Goal: Information Seeking & Learning: Learn about a topic

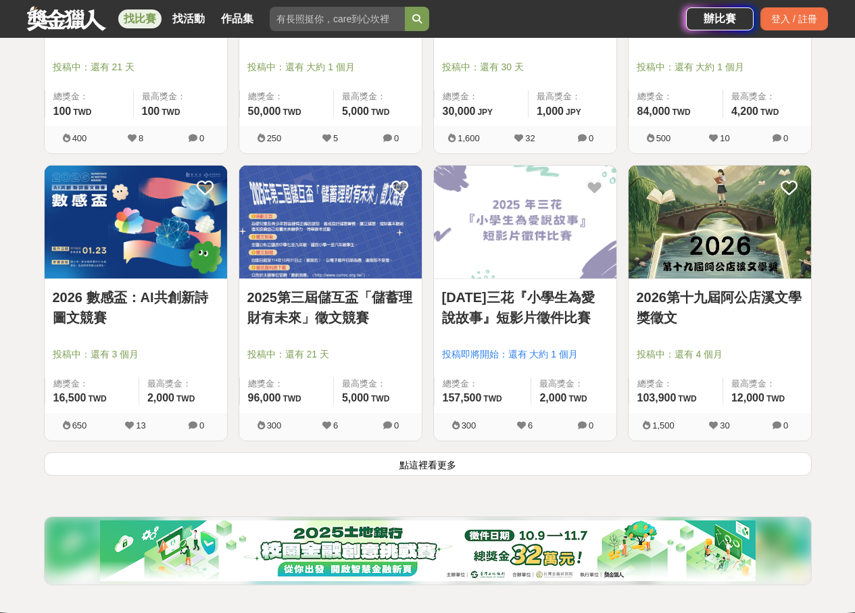
scroll to position [1578, 0]
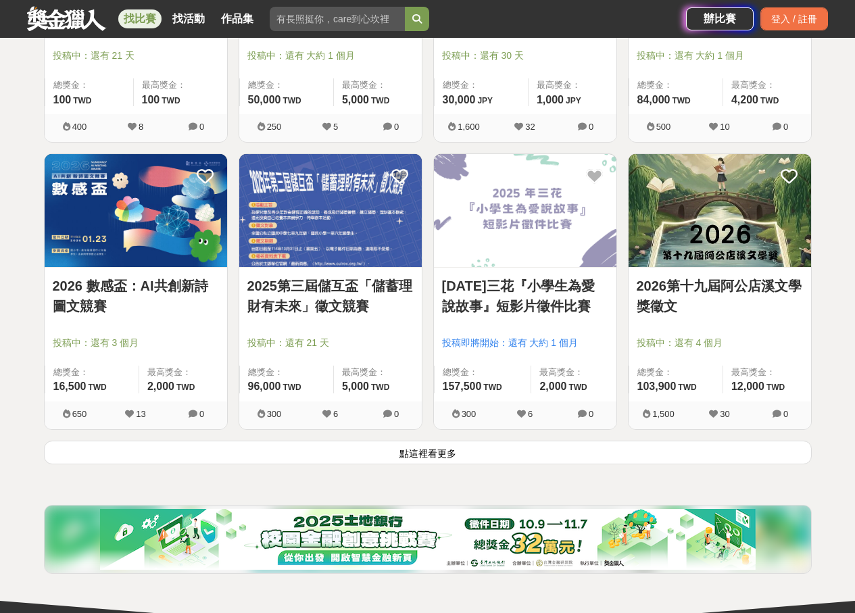
click at [426, 454] on button "點這裡看更多" at bounding box center [428, 453] width 768 height 24
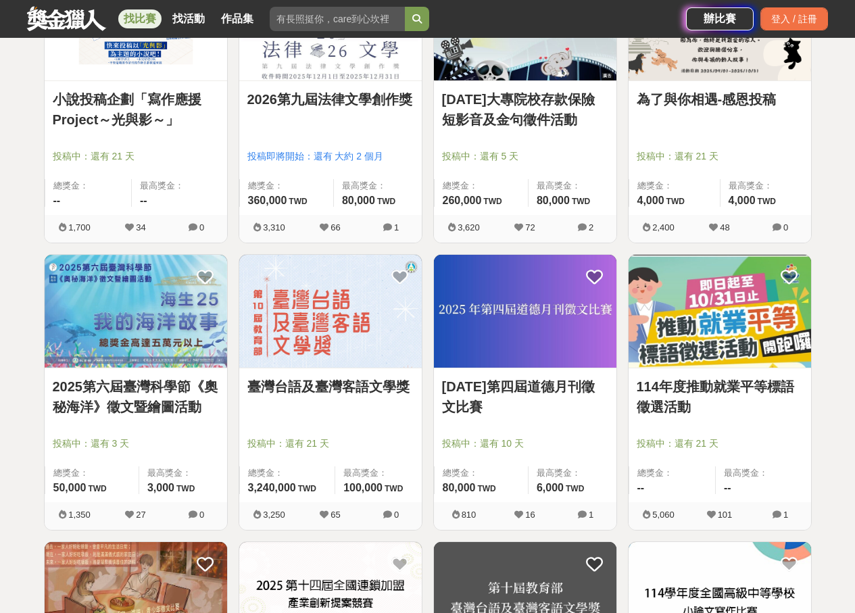
scroll to position [2207, 0]
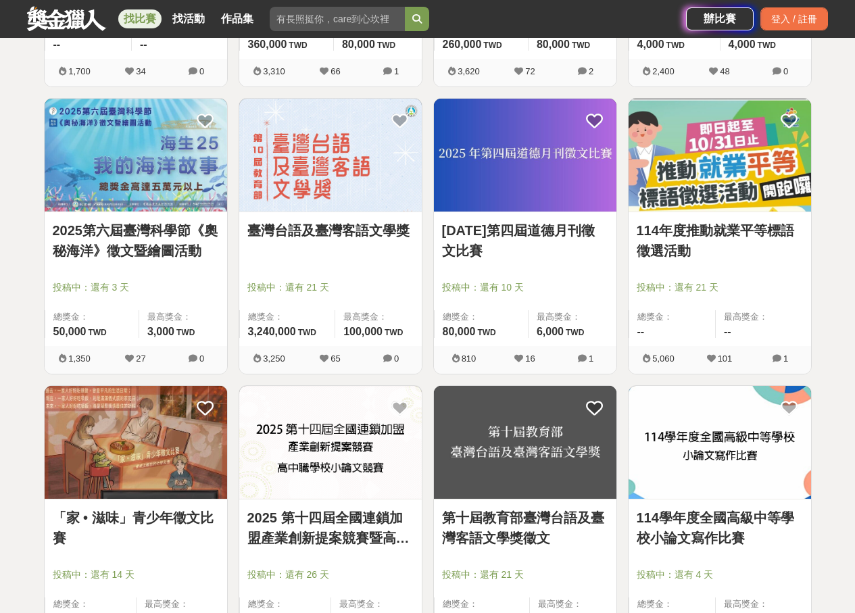
click at [158, 194] on img at bounding box center [136, 155] width 183 height 113
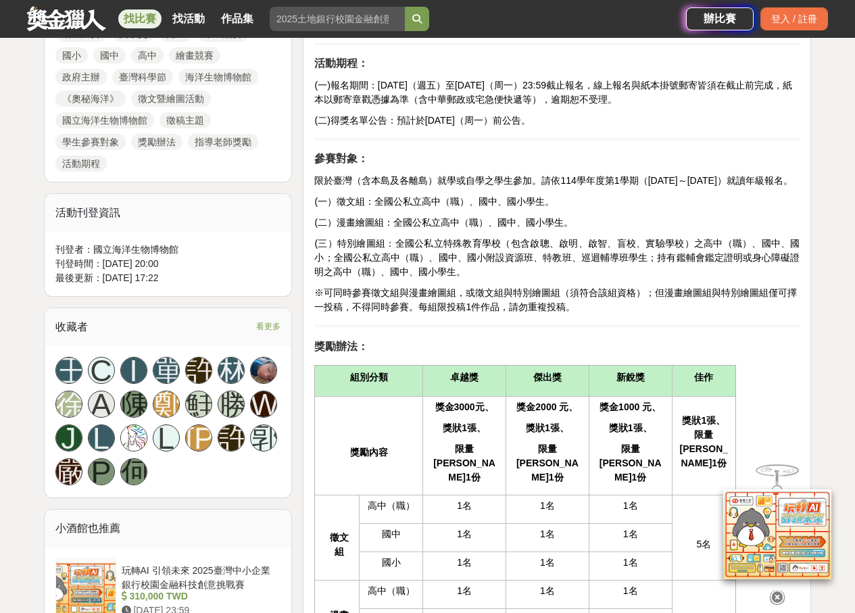
scroll to position [1127, 0]
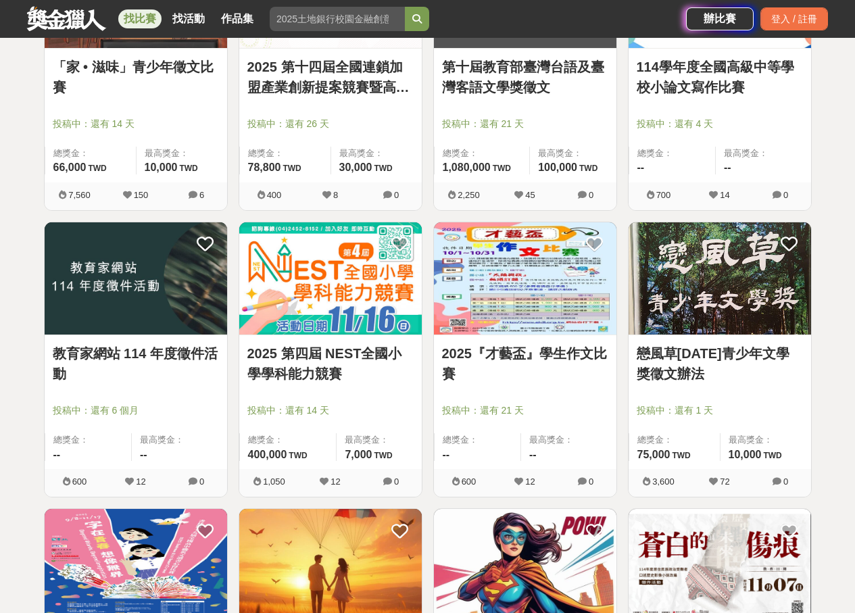
scroll to position [2432, 0]
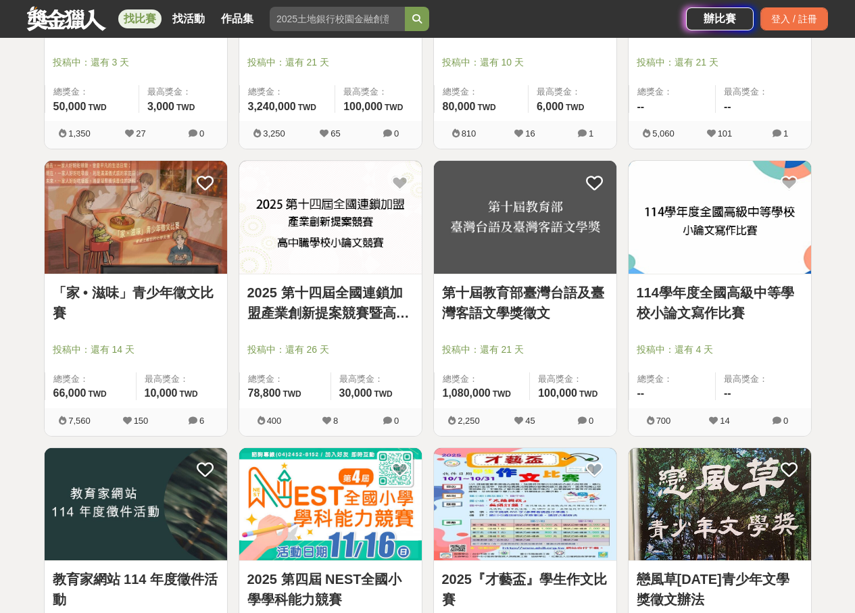
click at [164, 262] on img at bounding box center [136, 217] width 183 height 113
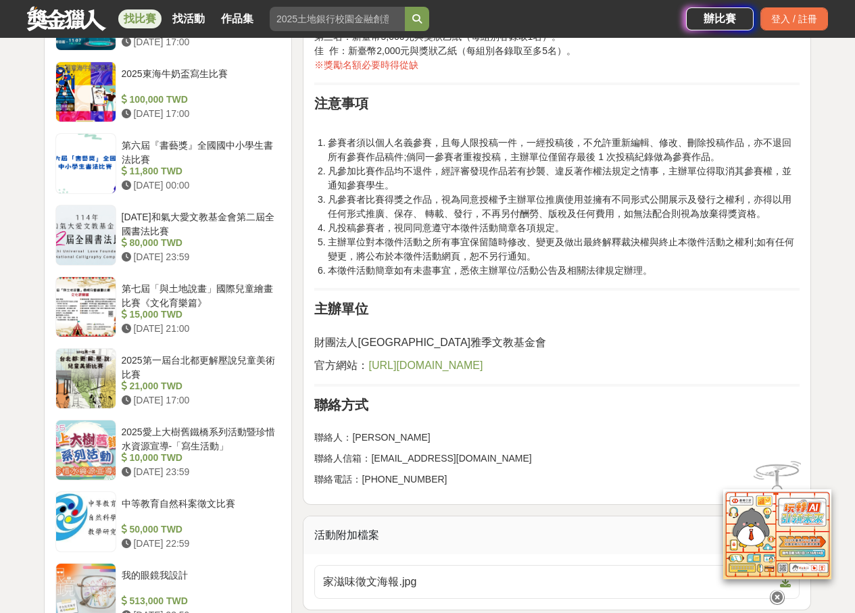
scroll to position [1352, 0]
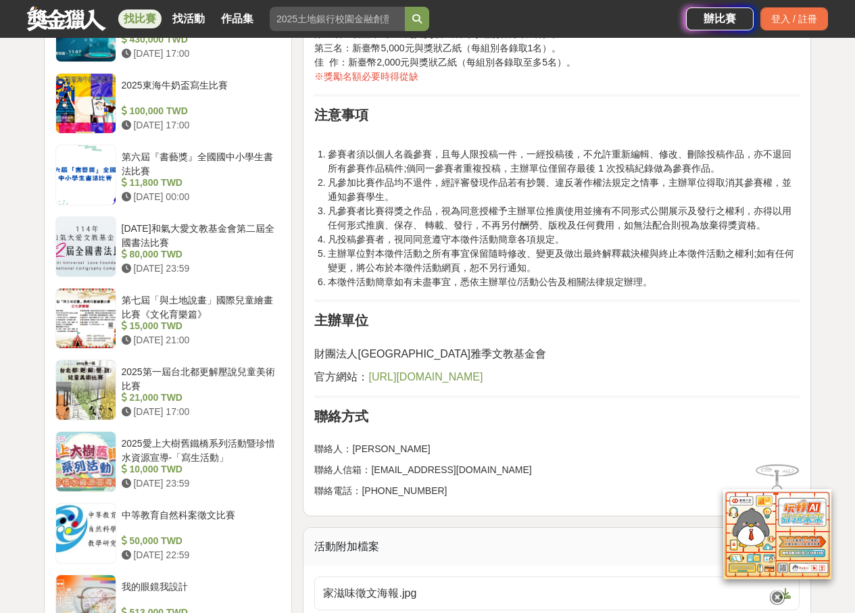
click at [483, 379] on span "https://the-moments.org/" at bounding box center [426, 376] width 114 height 11
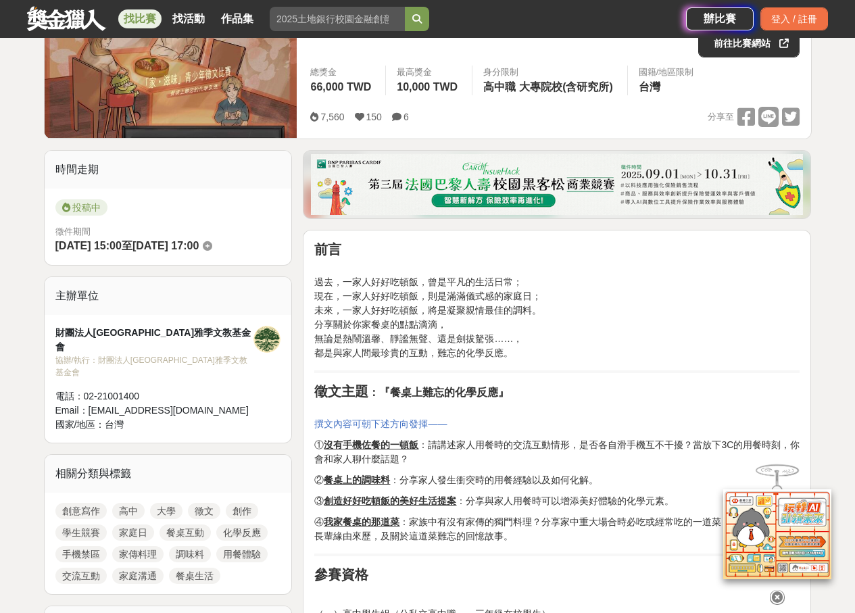
scroll to position [0, 0]
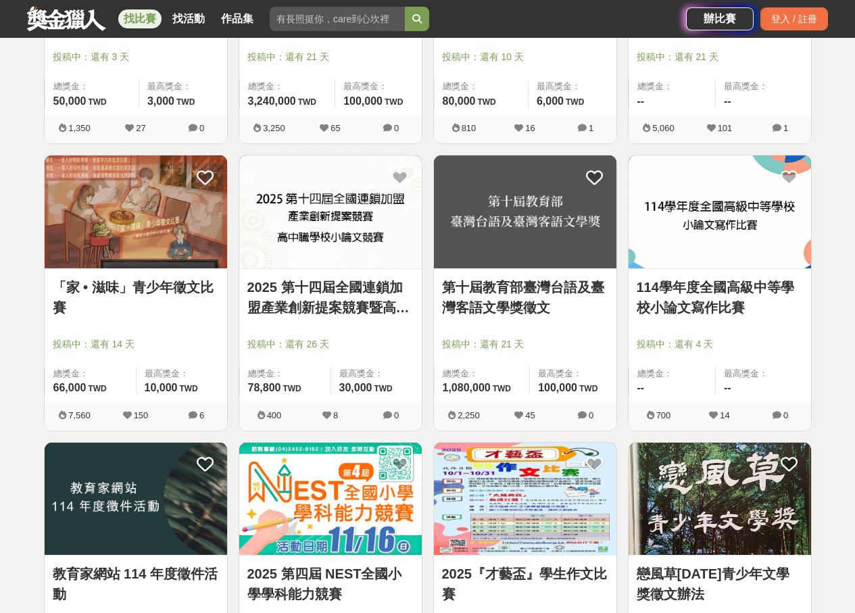
scroll to position [1981, 0]
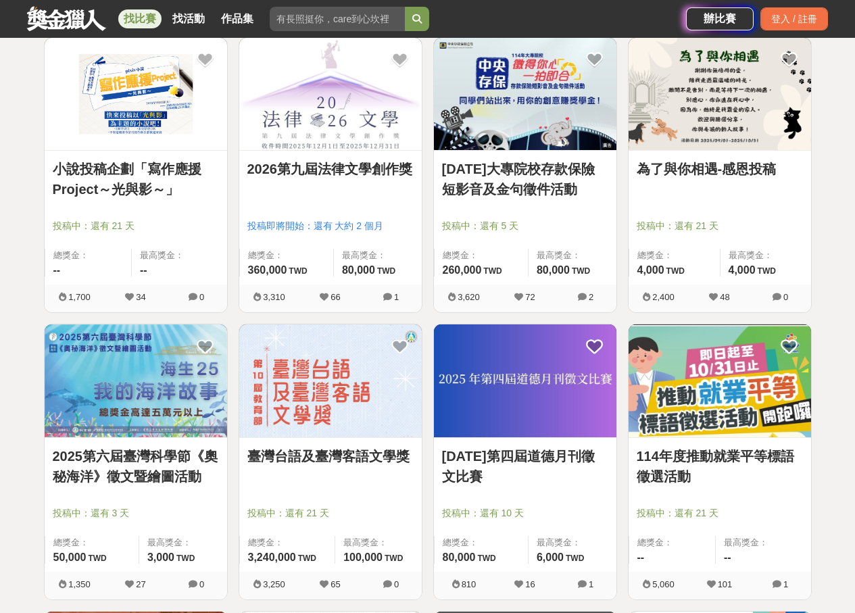
click at [513, 142] on img at bounding box center [525, 94] width 183 height 113
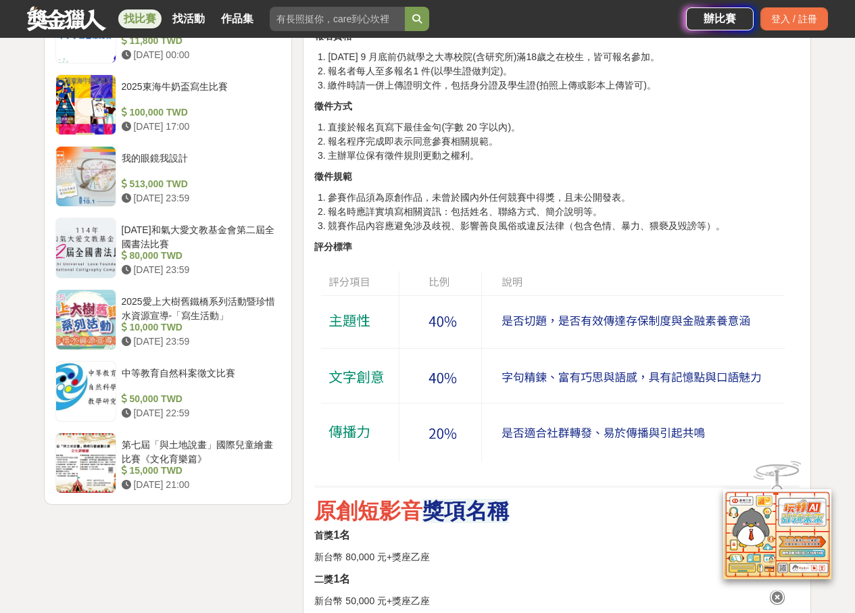
scroll to position [1495, 0]
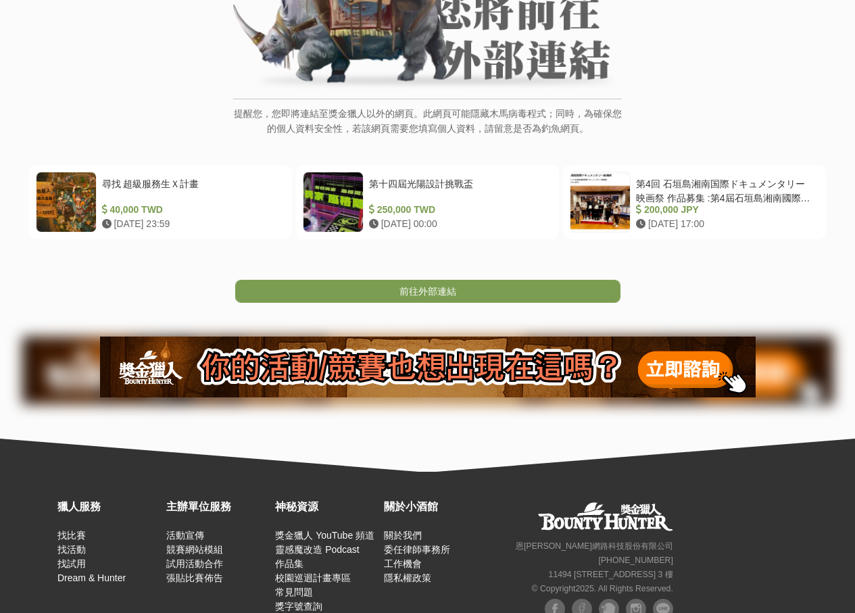
scroll to position [230, 0]
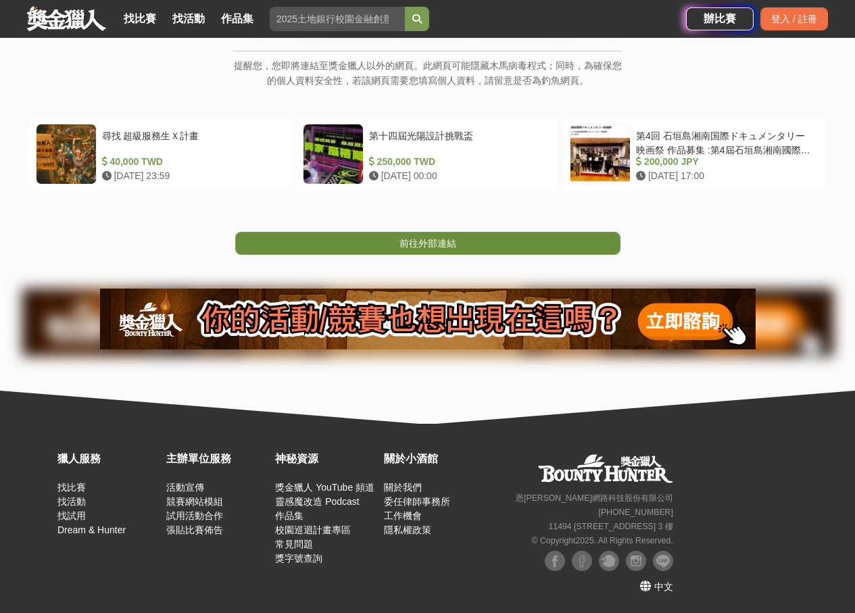
click at [494, 247] on link "前往外部連結" at bounding box center [427, 243] width 385 height 23
